Goal: Information Seeking & Learning: Find specific fact

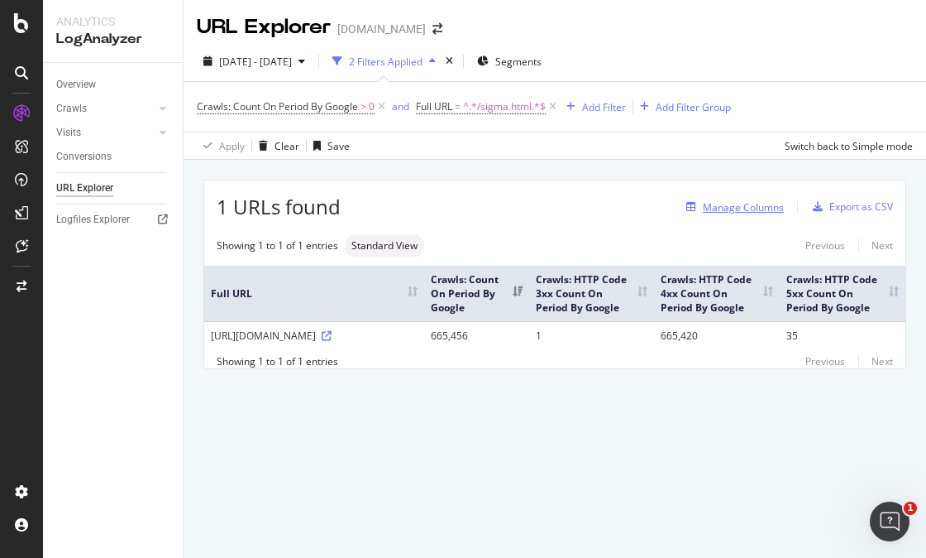
click at [750, 210] on div "Manage Columns" at bounding box center [743, 207] width 81 height 14
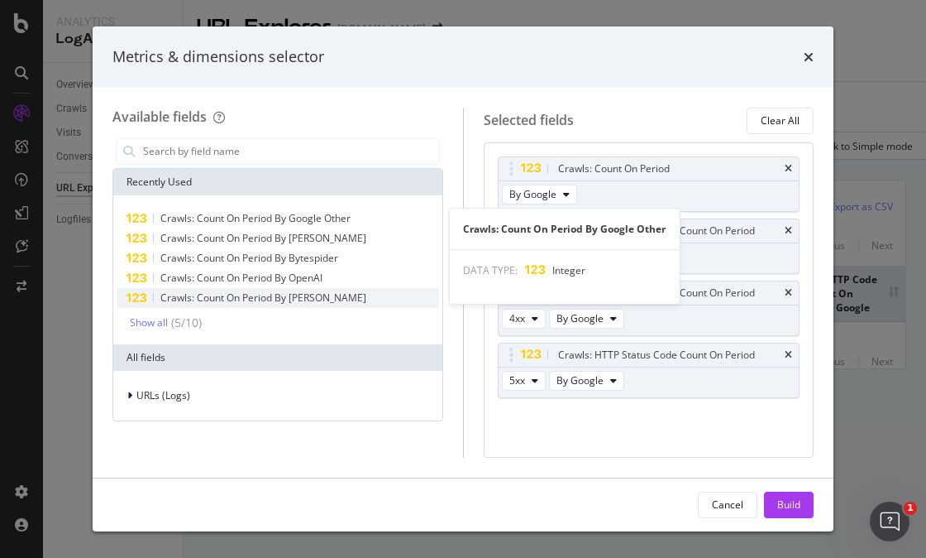
click at [301, 213] on span "Crawls: Count On Period By Google Other" at bounding box center [255, 218] width 190 height 14
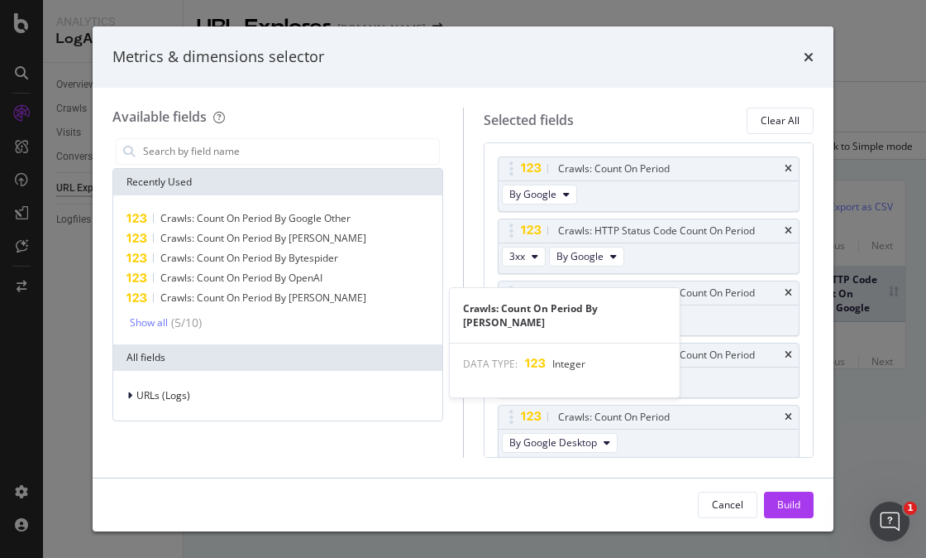
scroll to position [1, 0]
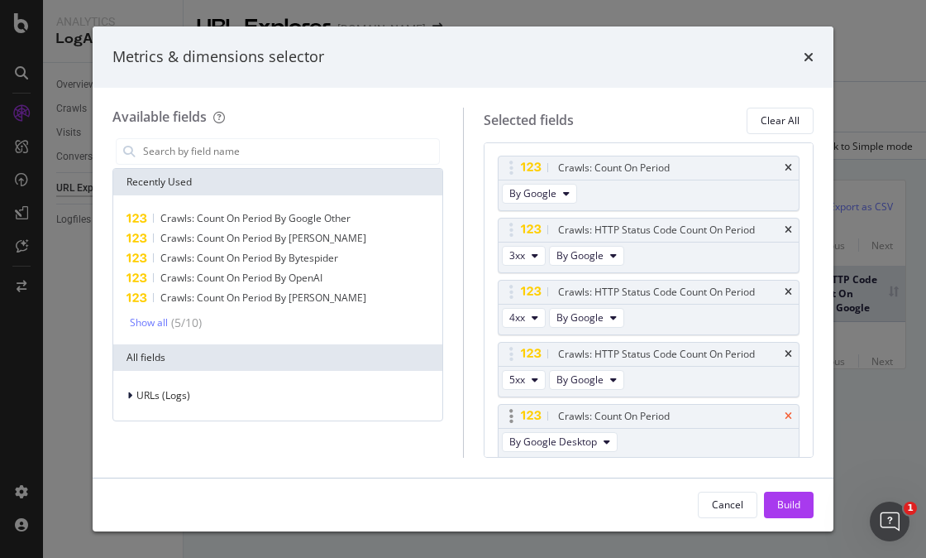
click at [785, 417] on icon "times" at bounding box center [788, 416] width 7 height 10
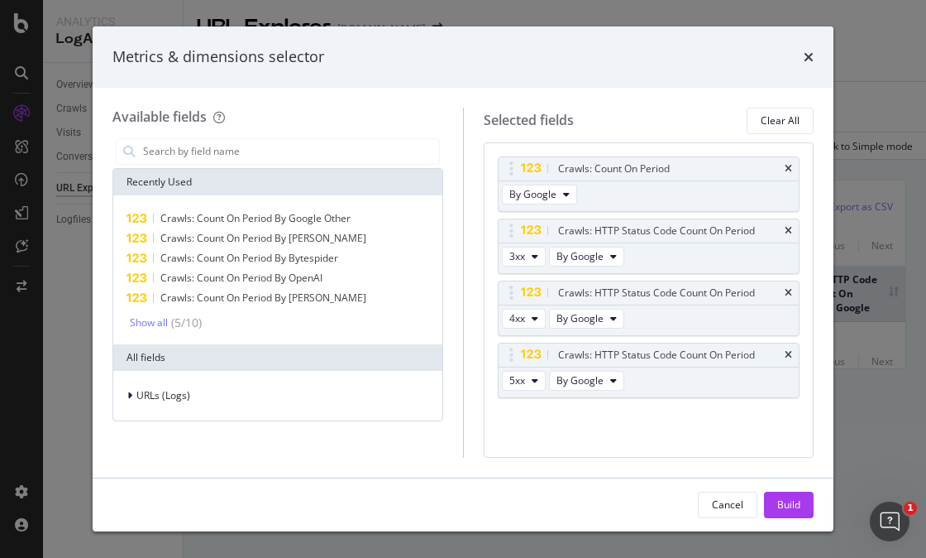
scroll to position [0, 0]
click at [168, 320] on div "( 5 / 10 )" at bounding box center [185, 322] width 34 height 17
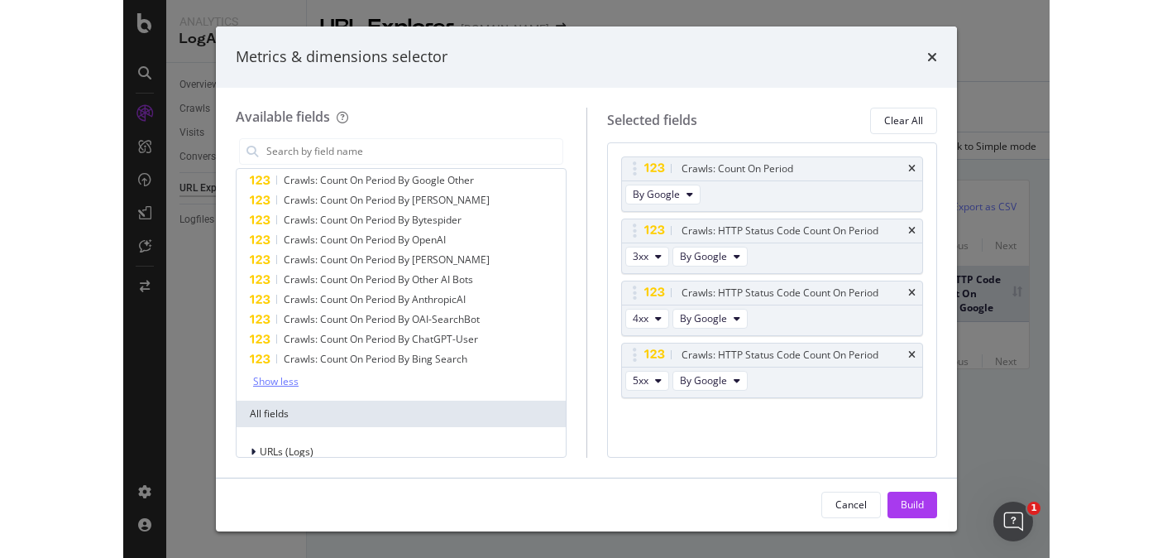
scroll to position [56, 0]
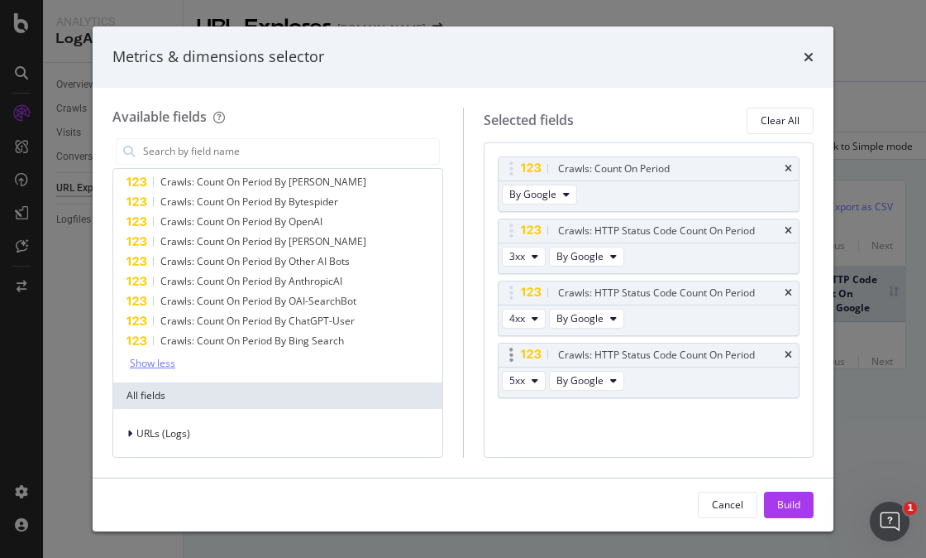
click at [510, 352] on icon "modal" at bounding box center [512, 355] width 4 height 17
drag, startPoint x: 510, startPoint y: 352, endPoint x: 560, endPoint y: 437, distance: 97.9
click at [560, 437] on div "Crawls: Count On Period By Google Crawls: HTTP Status Code Count On Period 3xx …" at bounding box center [649, 299] width 331 height 315
click at [532, 382] on icon "modal" at bounding box center [535, 381] width 7 height 10
click at [547, 411] on span "2xx" at bounding box center [537, 408] width 45 height 15
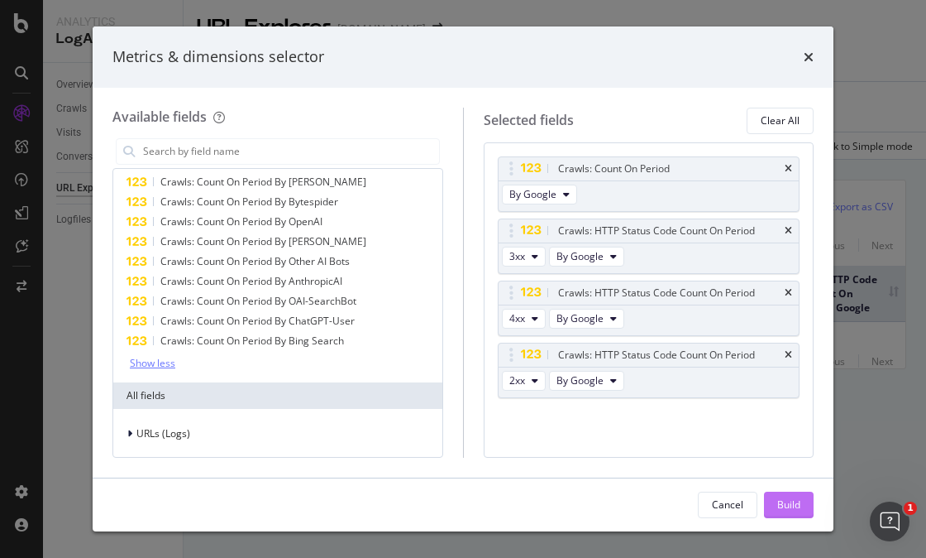
click at [794, 498] on div "Build" at bounding box center [789, 504] width 23 height 14
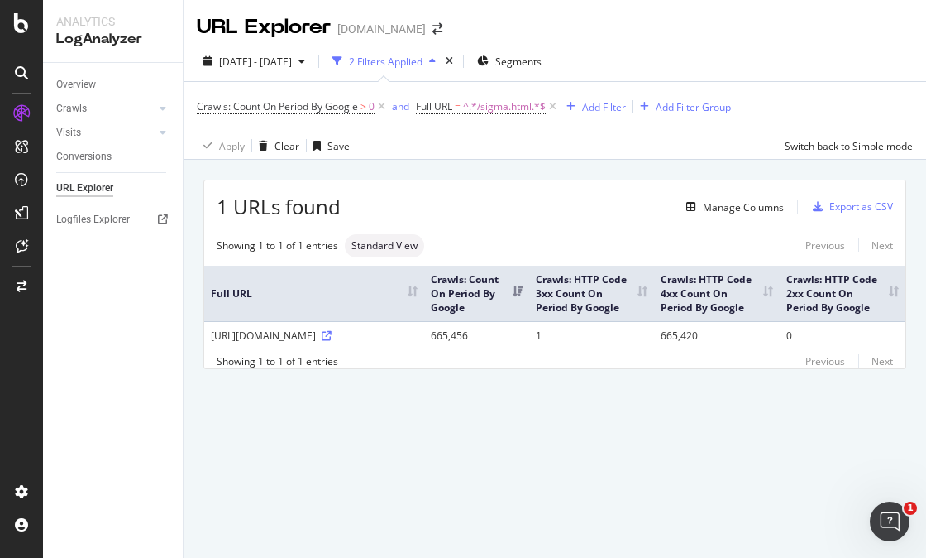
drag, startPoint x: 333, startPoint y: 337, endPoint x: 390, endPoint y: 337, distance: 57.1
click at [390, 337] on div "[URL][DOMAIN_NAME]" at bounding box center [314, 335] width 207 height 14
copy div "/sigma.html"
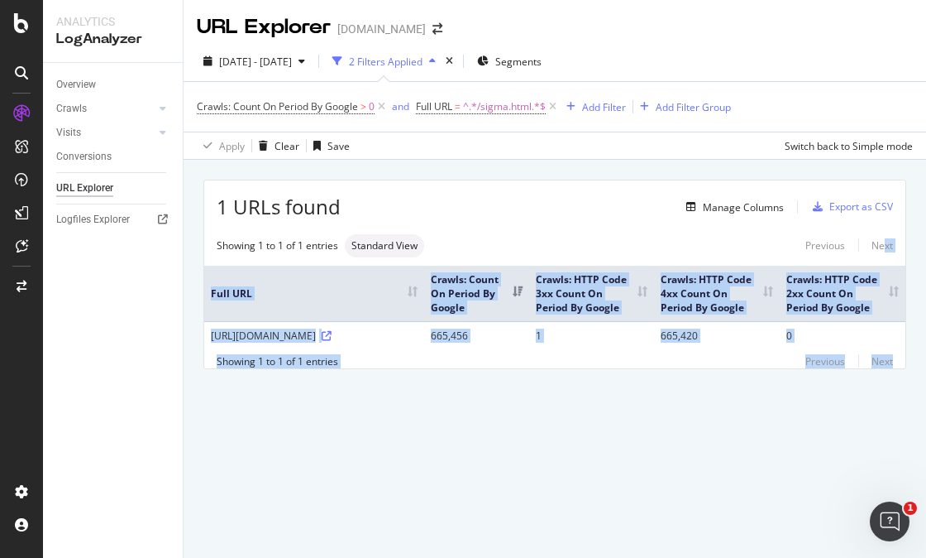
drag, startPoint x: 992, startPoint y: 395, endPoint x: 1003, endPoint y: 440, distance: 46.8
click at [926, 440] on html "Analytics LogAnalyzer Overview Crawls Daily Distribution Segments Distribution …" at bounding box center [463, 279] width 926 height 558
click at [793, 467] on div "URL Explorer [DOMAIN_NAME] [DATE] - [DATE] 2 Filters Applied Segments Crawls: C…" at bounding box center [555, 279] width 743 height 558
